Goal: Task Accomplishment & Management: Use online tool/utility

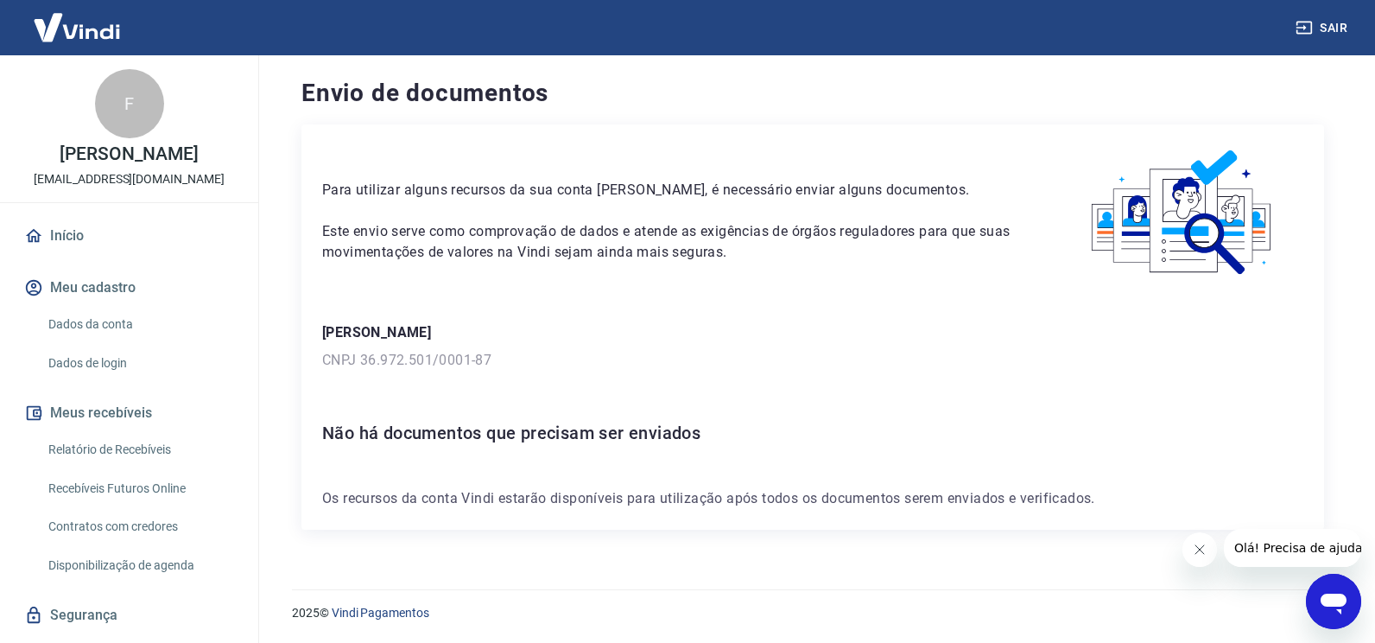
click at [79, 236] on link "Início" at bounding box center [129, 236] width 217 height 38
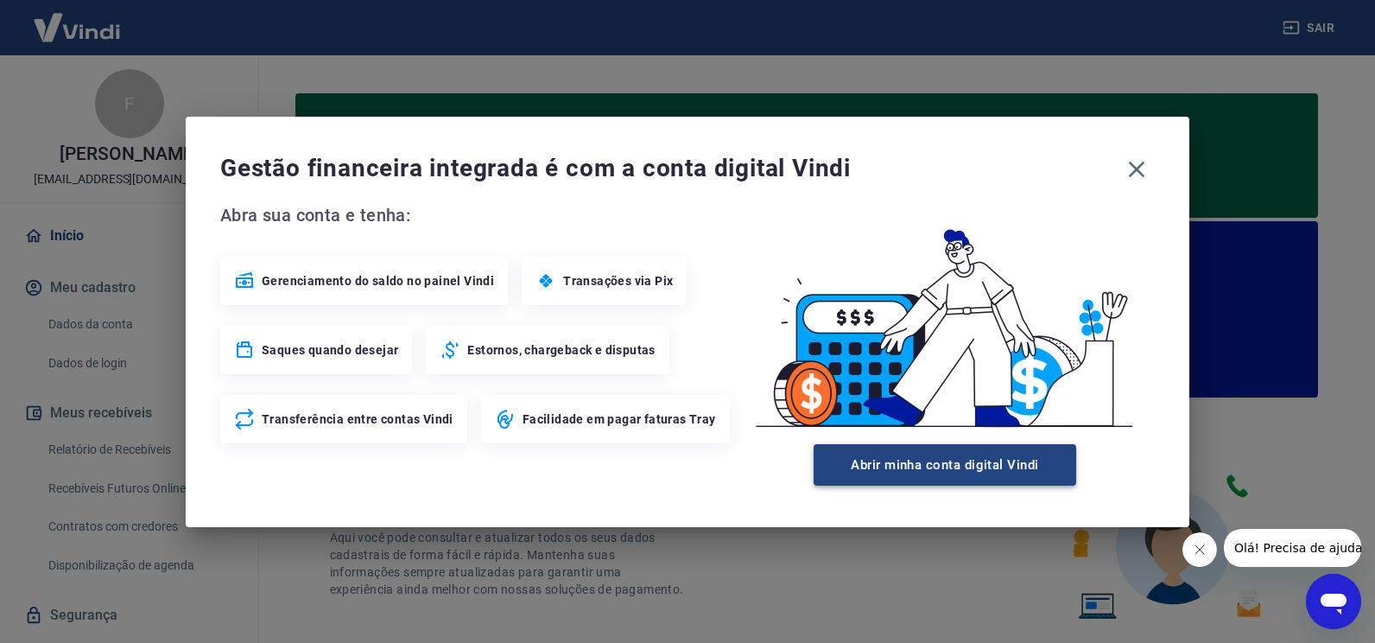
click at [907, 465] on button "Abrir minha conta digital Vindi" at bounding box center [945, 464] width 263 height 41
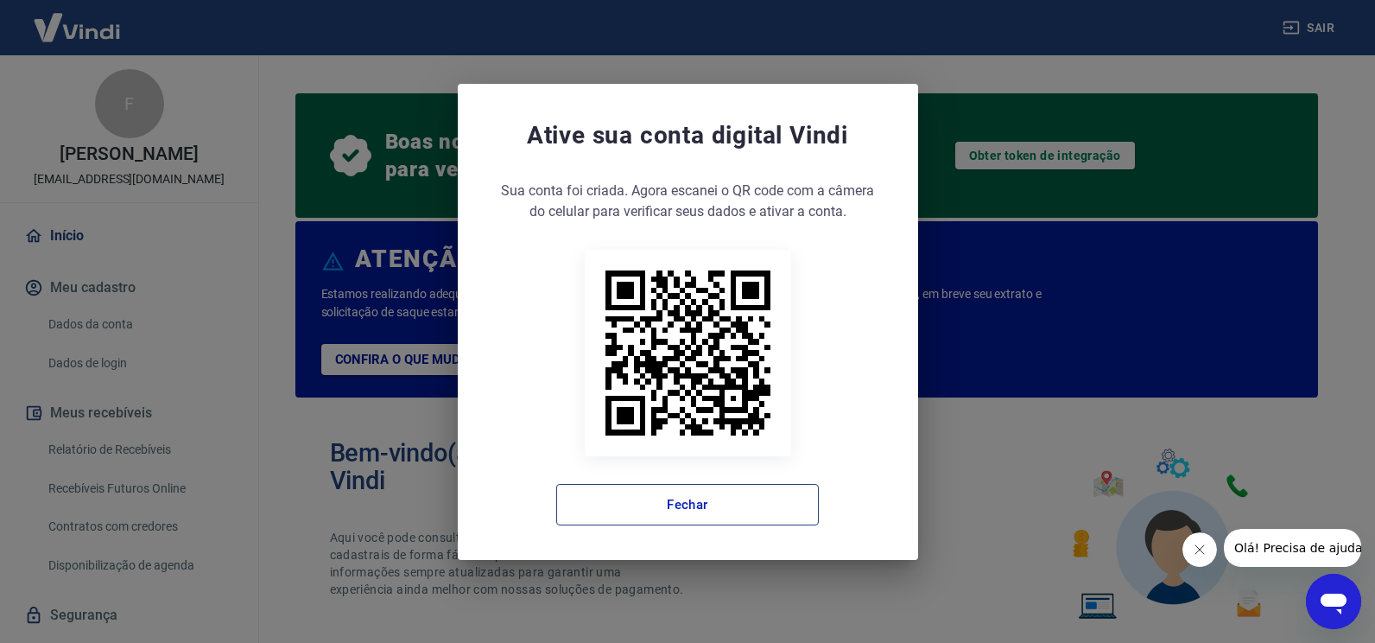
click at [702, 521] on button "Fechar" at bounding box center [687, 504] width 263 height 41
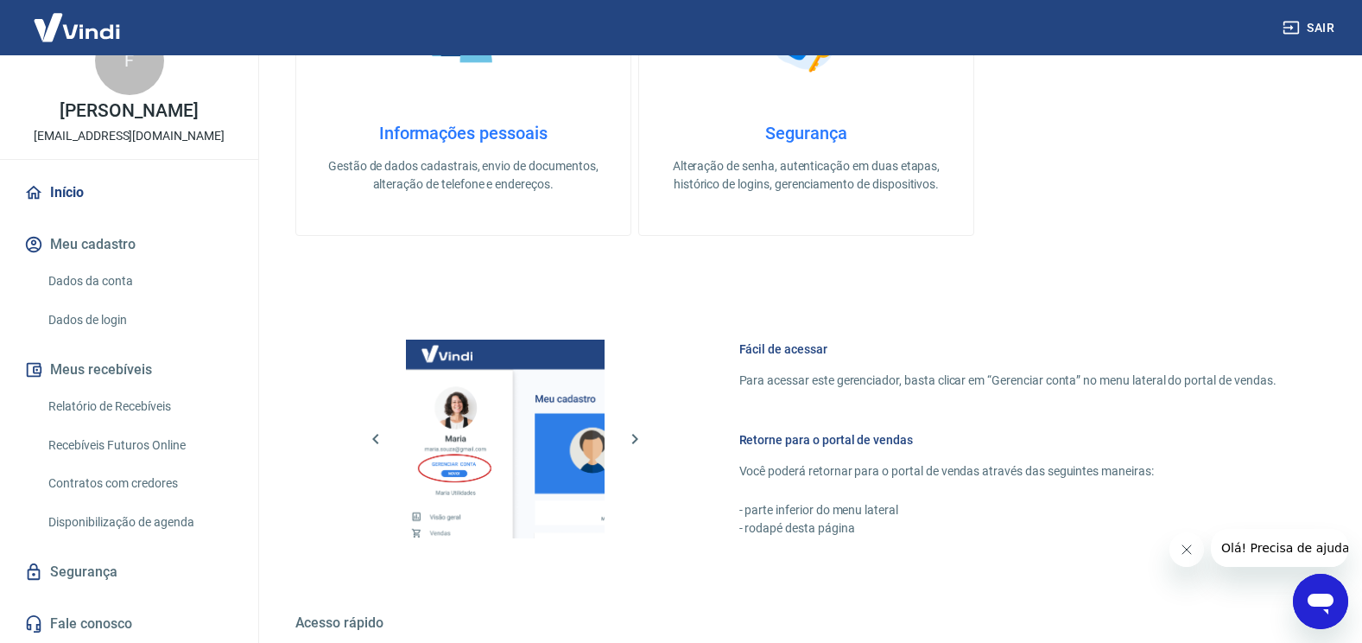
scroll to position [1011, 0]
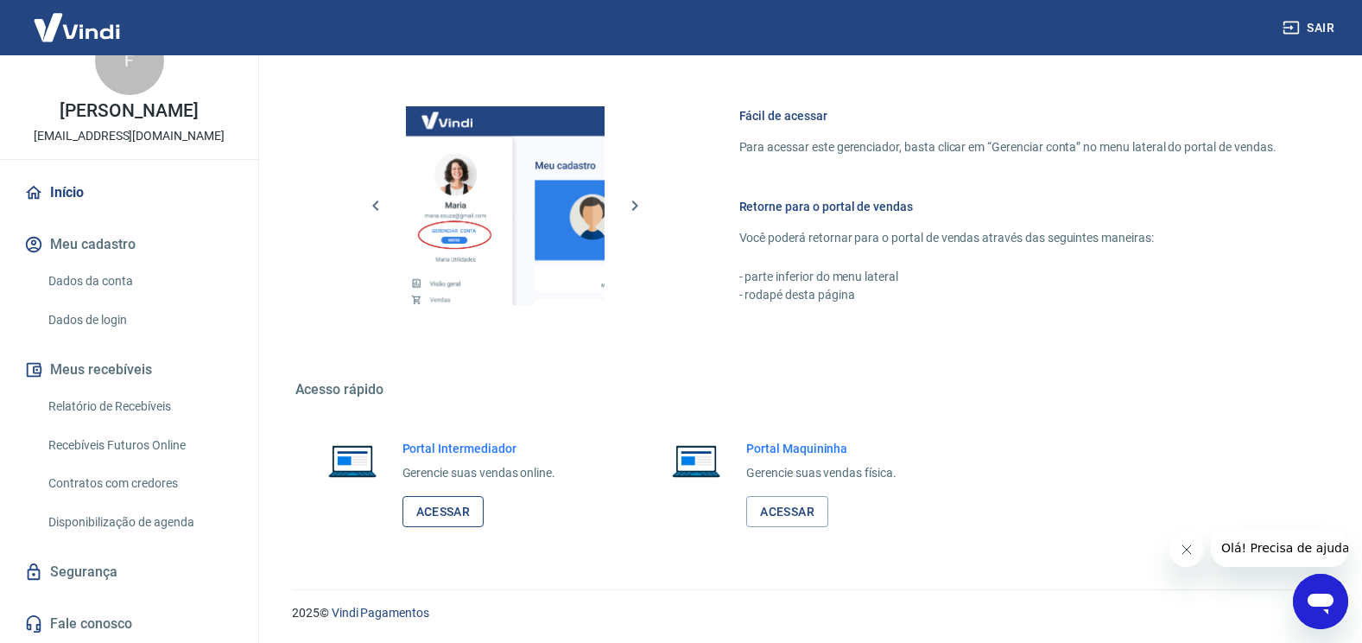
click at [442, 511] on link "Acessar" at bounding box center [444, 512] width 82 height 32
